Goal: Register for event/course

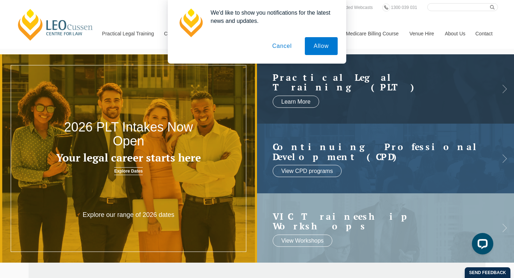
click at [276, 45] on button "Cancel" at bounding box center [281, 46] width 37 height 18
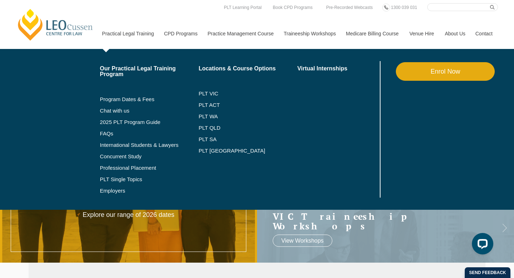
click at [97, 32] on link "Practical Legal Training" at bounding box center [128, 33] width 62 height 31
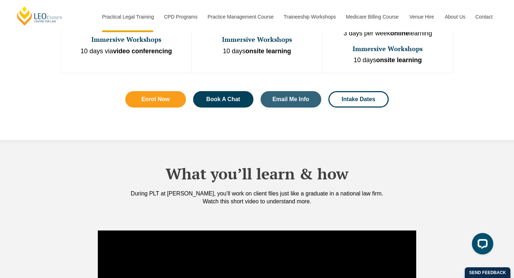
scroll to position [518, 0]
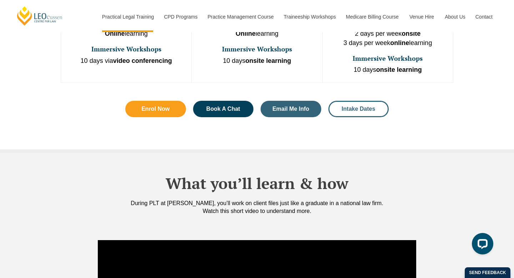
click at [339, 106] on span "Intake Dates" at bounding box center [358, 109] width 41 height 6
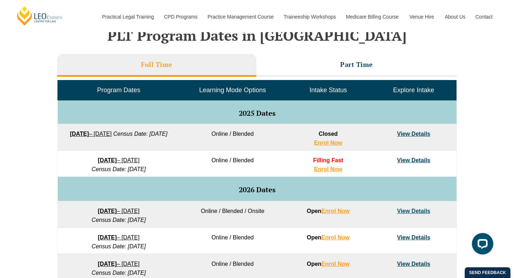
scroll to position [305, 0]
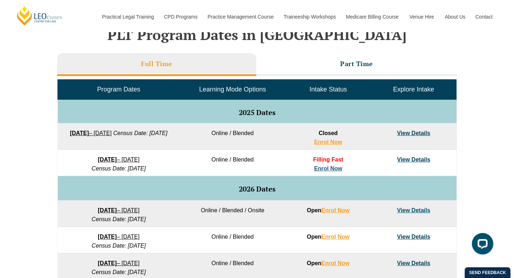
click at [326, 167] on link "Enrol Now" at bounding box center [328, 168] width 28 height 6
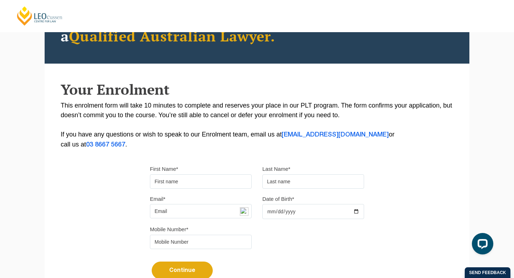
click at [194, 183] on input "First Name*" at bounding box center [201, 181] width 102 height 14
type input "Monique"
type input "Lopes Last"
type input "mlopeslast1@gmail.com"
type input "0468853939"
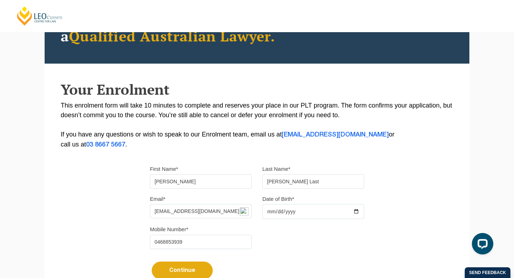
click at [273, 210] on input "Date of Birth*" at bounding box center [313, 211] width 102 height 15
type input "2002-10-13"
click at [346, 231] on div "Mobile Number* 0468853939" at bounding box center [256, 239] width 225 height 30
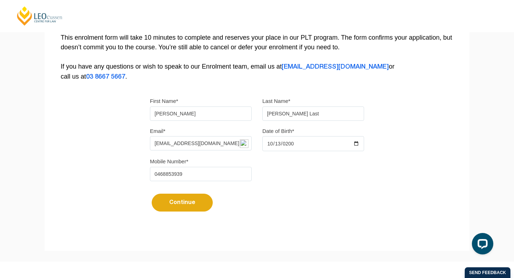
scroll to position [158, 0]
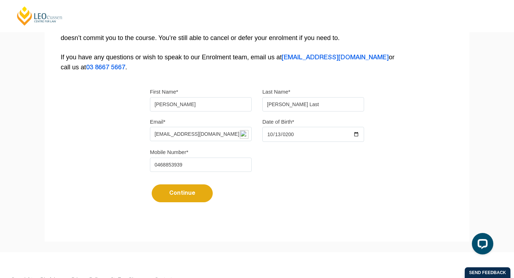
click at [162, 196] on button "Continue" at bounding box center [182, 193] width 61 height 18
select select
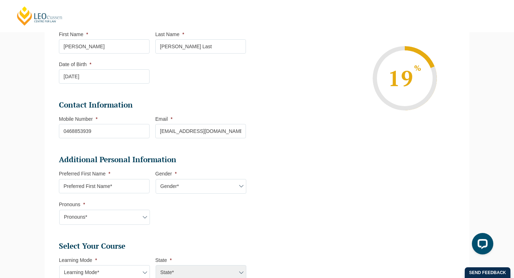
scroll to position [120, 0]
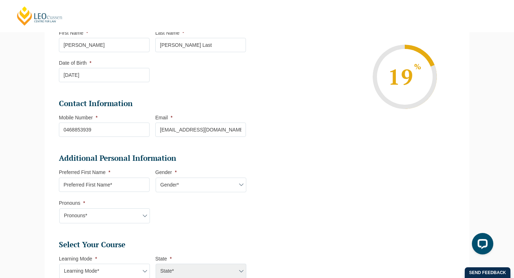
click at [93, 190] on input "Preferred First Name *" at bounding box center [104, 184] width 91 height 14
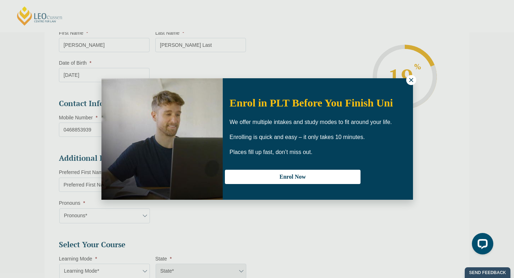
click at [410, 79] on icon at bounding box center [411, 80] width 4 height 4
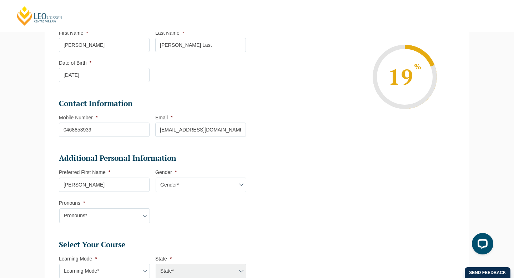
type input "Monique"
click at [174, 184] on select "Gender* Male Female Nonbinary Intersex Prefer not to disclose Other" at bounding box center [201, 184] width 91 height 15
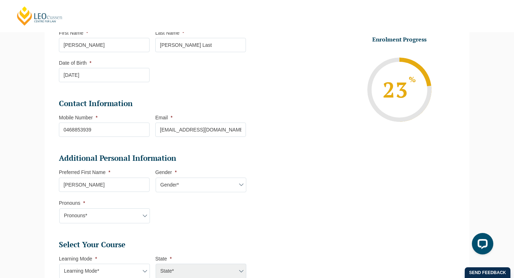
select select "Female"
click at [113, 219] on select "Pronouns* She/Her/Hers He/Him/His They/Them/Theirs Other Prefer not to disclose" at bounding box center [104, 215] width 91 height 15
select select "She/Her/Hers"
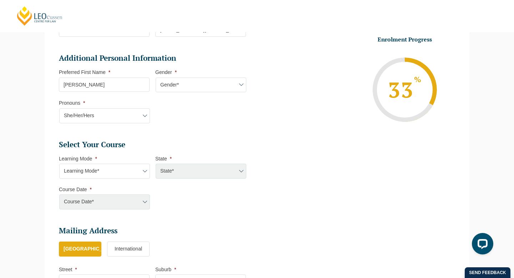
scroll to position [220, 0]
click at [113, 172] on select "Learning Mode* Online Full Time Learning Online Part Time Learning Blended Full…" at bounding box center [104, 170] width 91 height 15
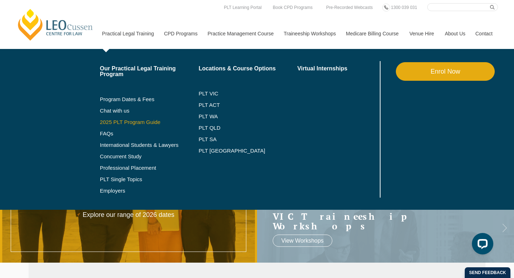
click at [115, 121] on link "2025 PLT Program Guide" at bounding box center [140, 122] width 81 height 6
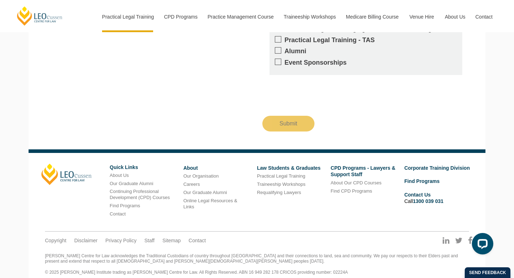
scroll to position [691, 0]
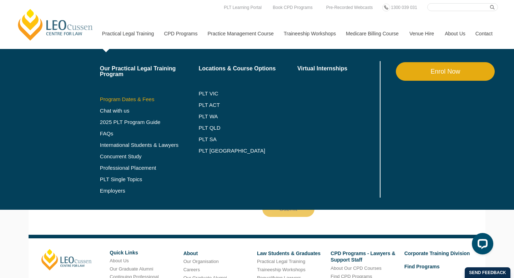
click at [108, 100] on link "Program Dates & Fees" at bounding box center [149, 99] width 99 height 6
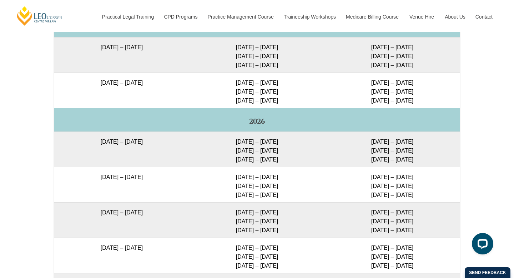
scroll to position [1240, 0]
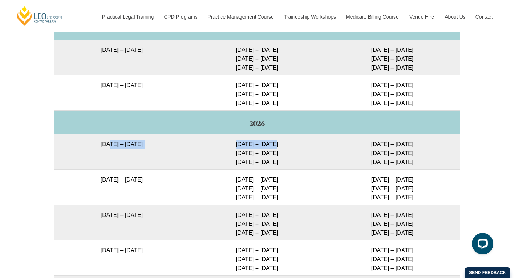
drag, startPoint x: 88, startPoint y: 141, endPoint x: 287, endPoint y: 146, distance: 198.4
click at [287, 146] on tr "27 January 2026 – 12 June 2026 2 – 5 Feb 2026 14 – 16 Apr 2026 2 – 4 Jun 2026 3…" at bounding box center [257, 151] width 406 height 35
click at [230, 140] on td "2 – 5 Feb 2026 14 – 16 Apr 2026 2 – 4 Jun 2026" at bounding box center [256, 151] width 135 height 35
drag, startPoint x: 163, startPoint y: 89, endPoint x: 100, endPoint y: 90, distance: 63.5
click at [100, 90] on td "8 December 2025 – 8 May 2026" at bounding box center [121, 92] width 135 height 35
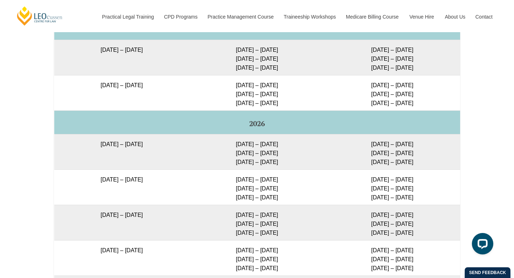
click at [119, 98] on td "8 December 2025 – 8 May 2026" at bounding box center [121, 92] width 135 height 35
drag, startPoint x: 77, startPoint y: 148, endPoint x: 163, endPoint y: 147, distance: 85.6
click at [163, 147] on td "27 January 2026 – 12 June 2026" at bounding box center [121, 151] width 135 height 35
click at [184, 158] on td "27 January 2026 – 12 June 2026" at bounding box center [121, 151] width 135 height 35
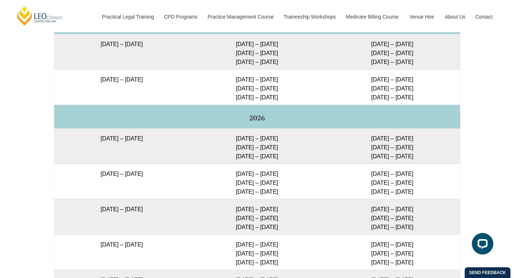
scroll to position [1259, 0]
